Goal: Task Accomplishment & Management: Use online tool/utility

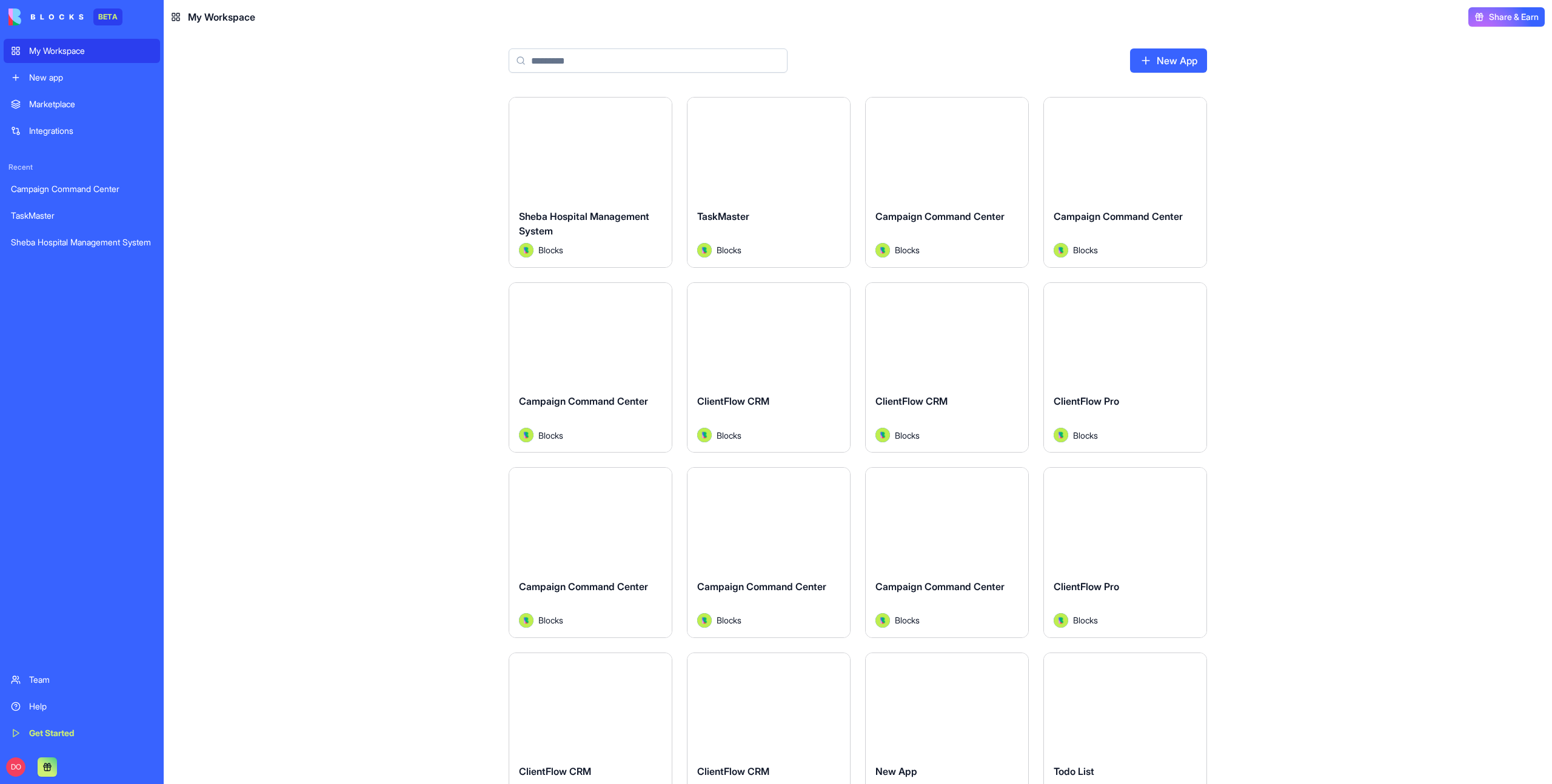
click at [560, 63] on input at bounding box center [648, 61] width 279 height 24
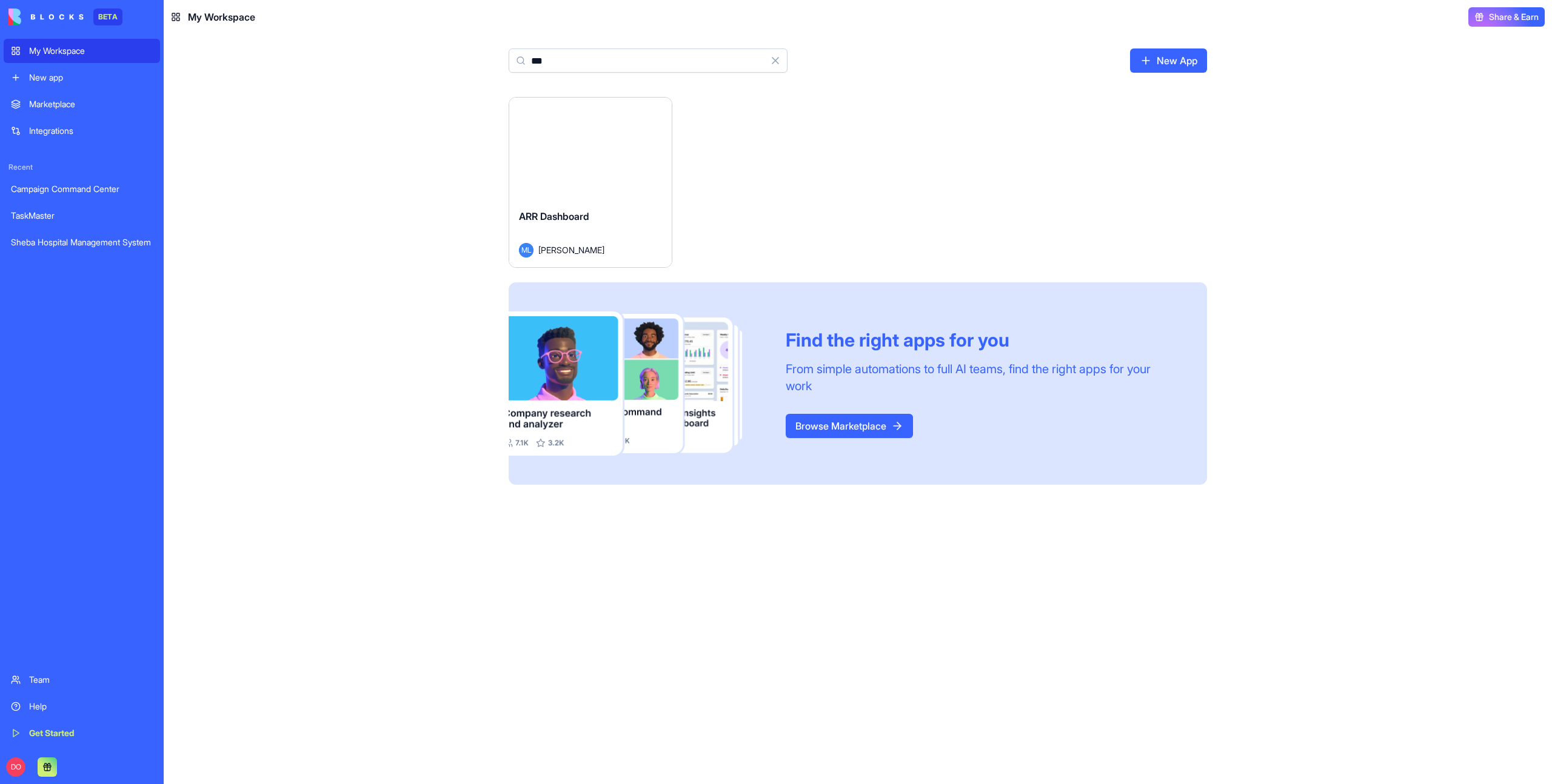
type input "***"
click at [576, 205] on div "ARR Dashboard ML Michal Lupu" at bounding box center [590, 234] width 162 height 68
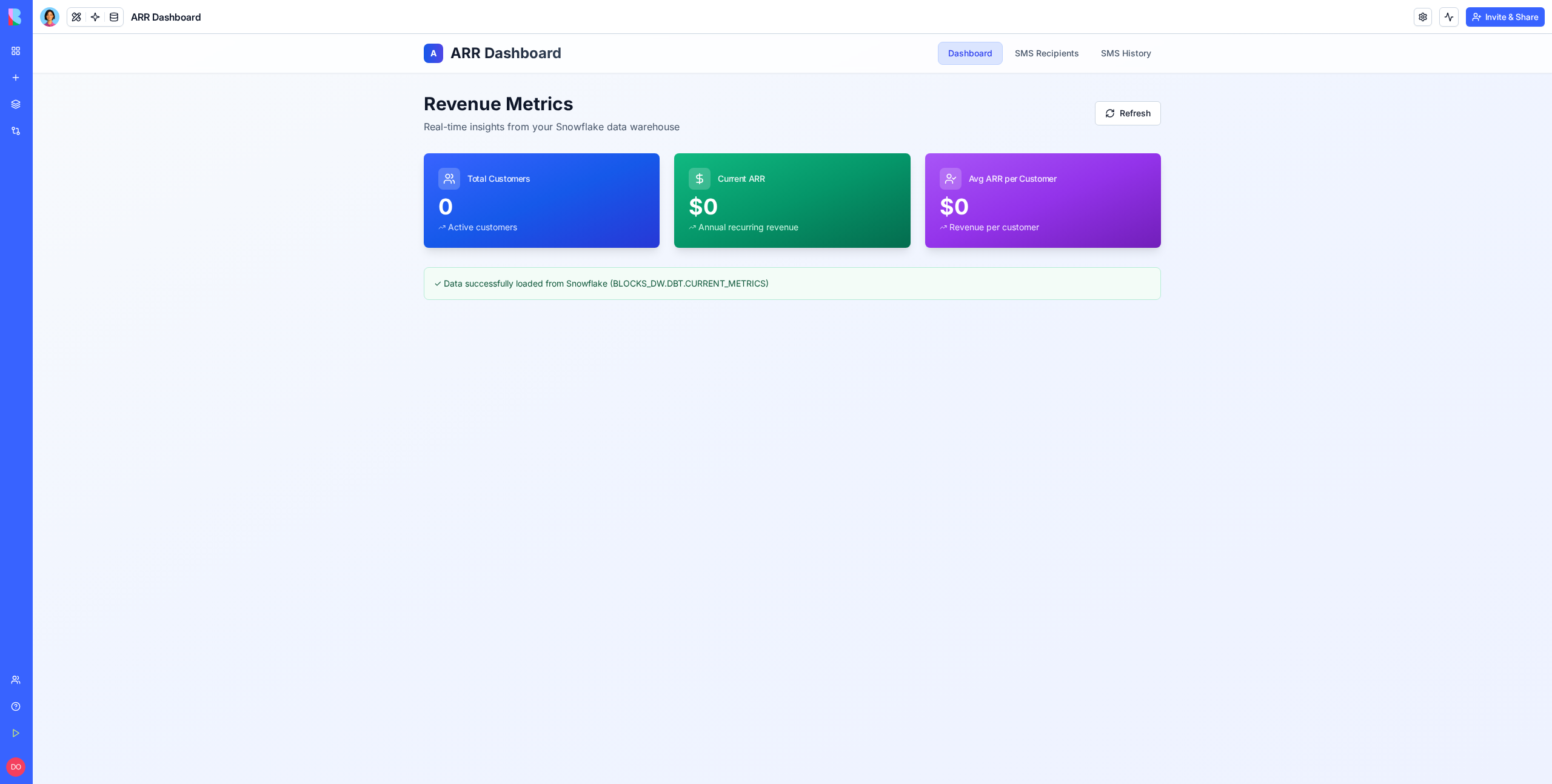
click at [251, 211] on div "A ARR Dashboard Dashboard SMS Recipients SMS History Revenue Metrics Real-time …" at bounding box center [793, 409] width 1519 height 750
click at [1054, 432] on div "A ARR Dashboard Dashboard SMS Recipients SMS History Revenue Metrics Real-time …" at bounding box center [793, 409] width 1519 height 750
click at [909, 409] on div "A ARR Dashboard Dashboard SMS Recipients SMS History Revenue Metrics Real-time …" at bounding box center [793, 409] width 1519 height 750
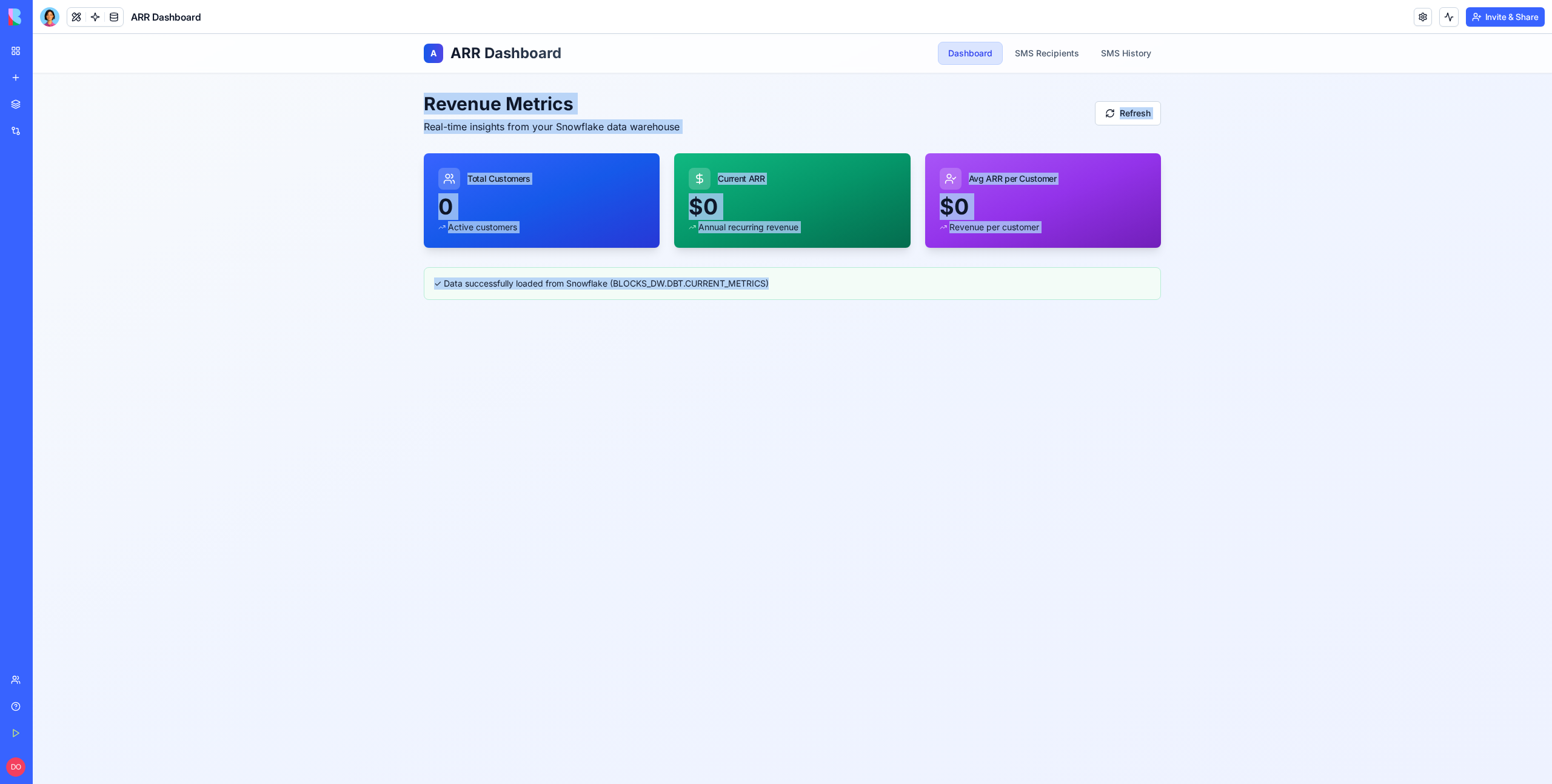
drag, startPoint x: 250, startPoint y: 104, endPoint x: 1096, endPoint y: 400, distance: 896.3
click at [1129, 398] on div "A ARR Dashboard Dashboard SMS Recipients SMS History Revenue Metrics Real-time …" at bounding box center [793, 409] width 1519 height 750
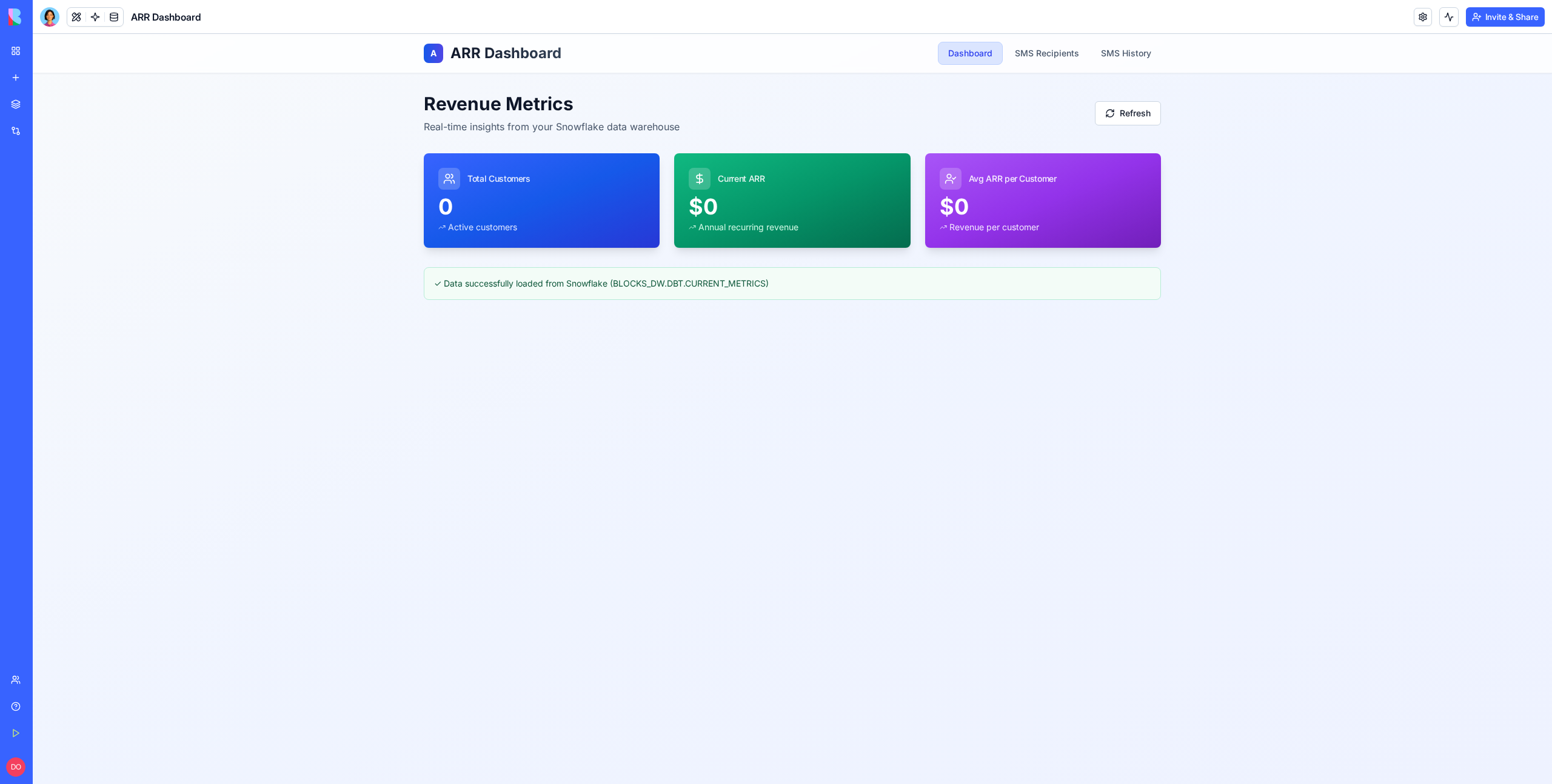
drag, startPoint x: 915, startPoint y: 421, endPoint x: 878, endPoint y: 409, distance: 38.9
click at [899, 414] on div "A ARR Dashboard Dashboard SMS Recipients SMS History Revenue Metrics Real-time …" at bounding box center [793, 409] width 1519 height 750
click at [405, 253] on main "Revenue Metrics Real-time insights from your Snowflake data warehouse Refresh T…" at bounding box center [792, 196] width 776 height 246
click at [45, 75] on div "New app" at bounding box center [37, 77] width 16 height 12
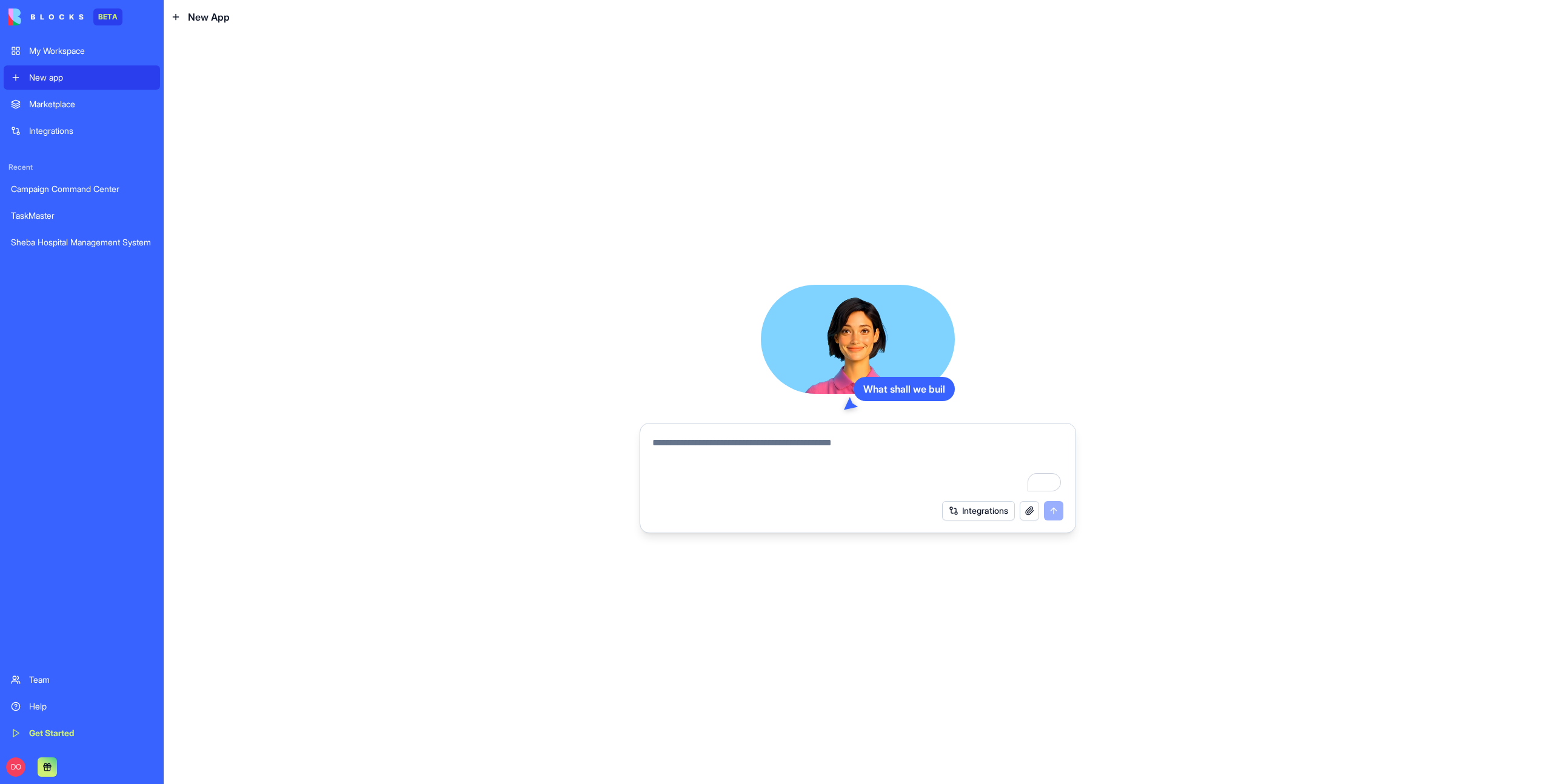
click at [750, 444] on textarea "To enrich screen reader interactions, please activate Accessibility in Grammarl…" at bounding box center [858, 465] width 411 height 58
type textarea "**********"
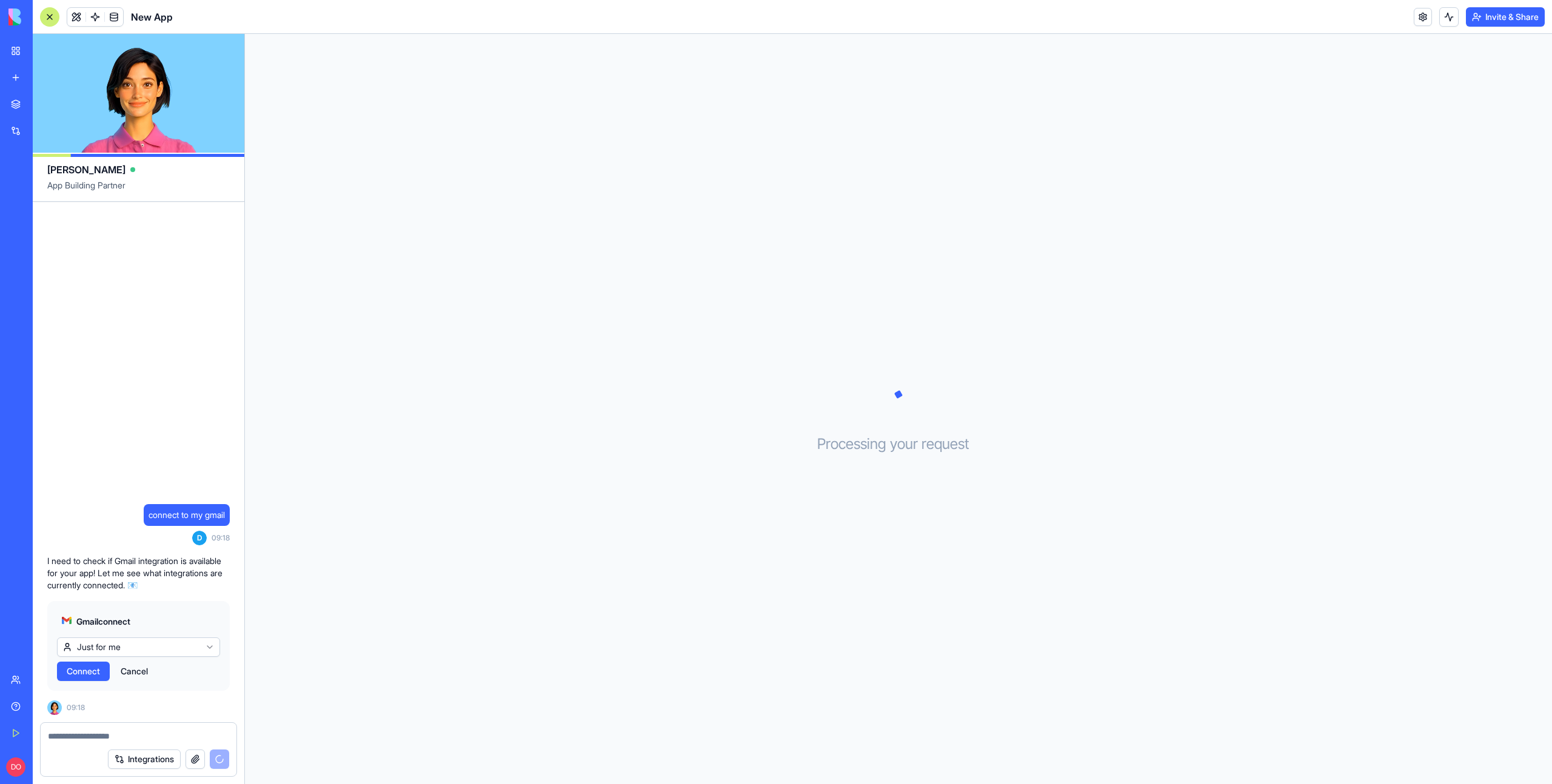
click at [85, 675] on span "Connect" at bounding box center [83, 671] width 33 height 12
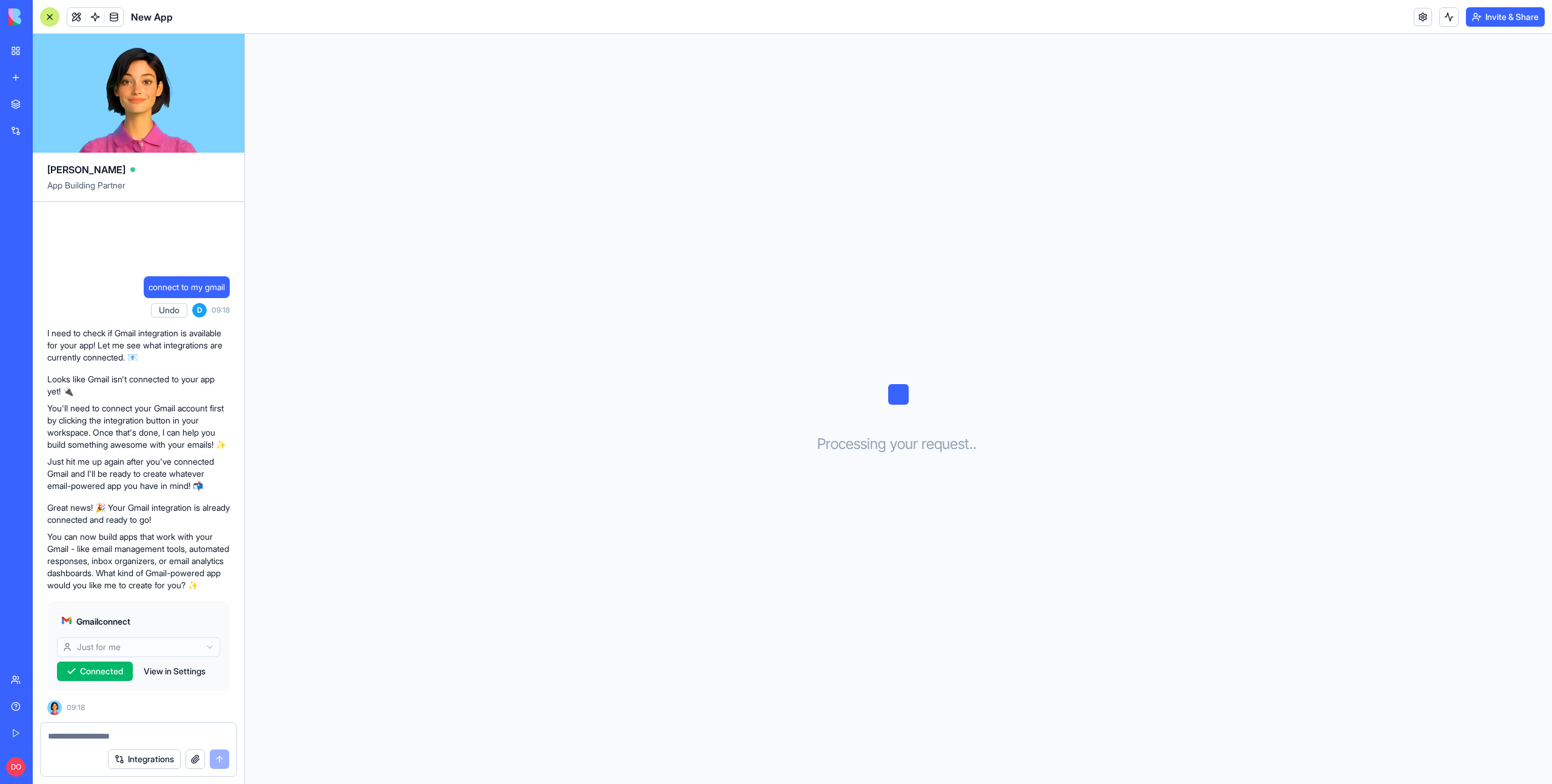
click at [759, 506] on div "Processing your request . . ." at bounding box center [898, 409] width 1307 height 750
click at [729, 248] on div "Processing your request . . ." at bounding box center [898, 409] width 1307 height 750
click at [638, 238] on div "Processing your request . . ." at bounding box center [898, 409] width 1307 height 750
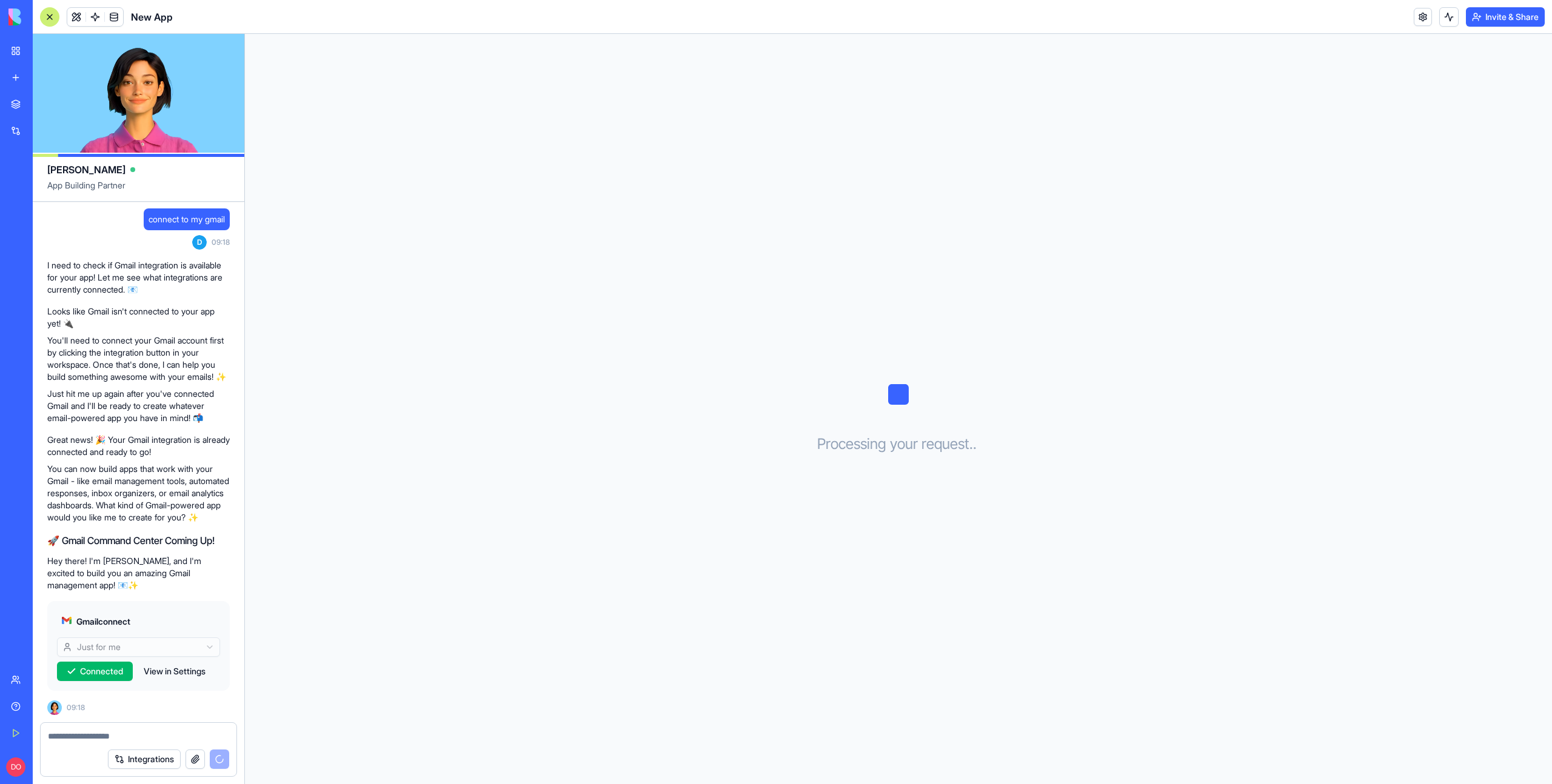
scroll to position [105, 0]
